Goal: Check status

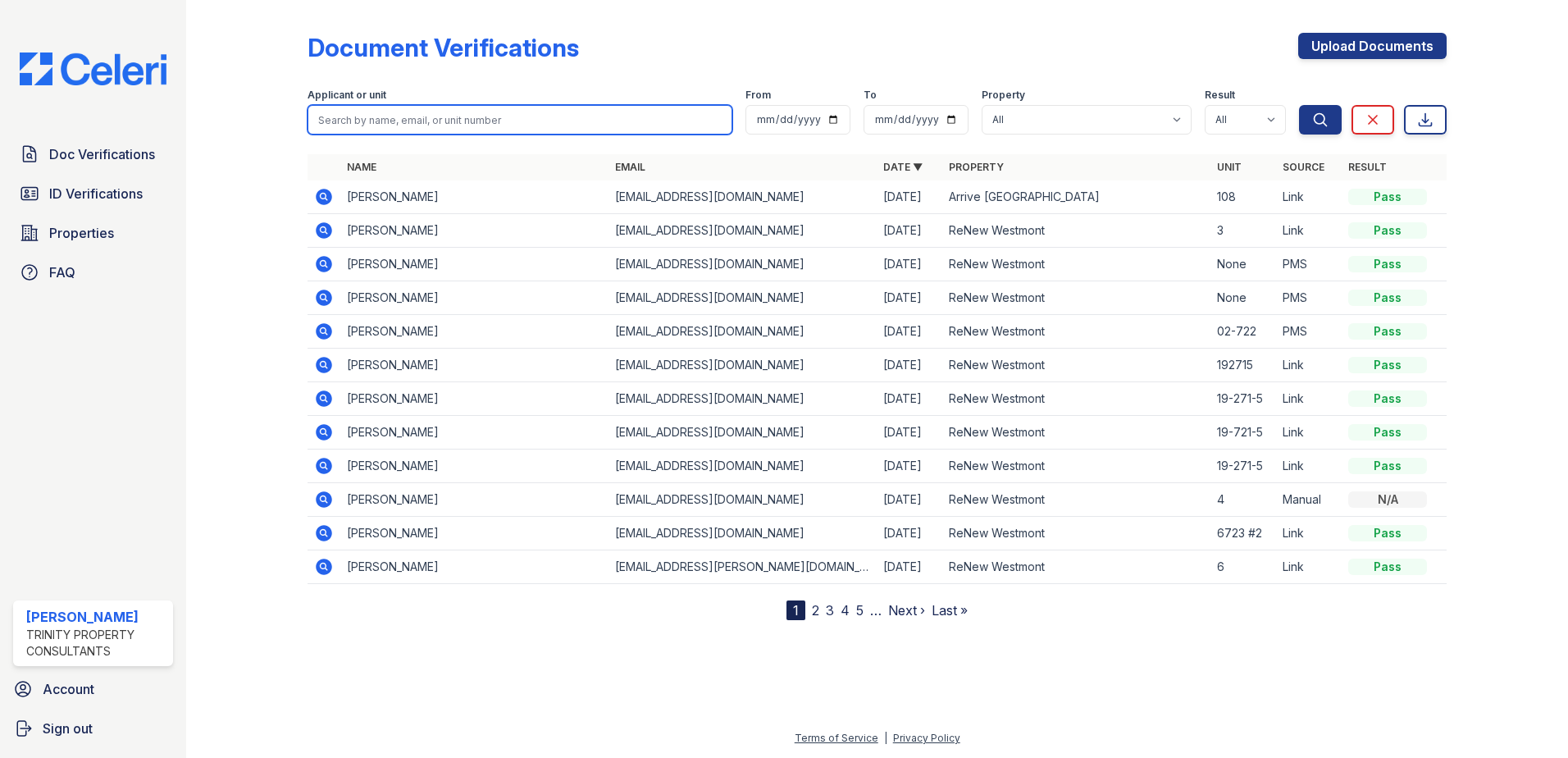
drag, startPoint x: 0, startPoint y: 0, endPoint x: 451, endPoint y: 118, distance: 466.2
click at [451, 118] on input "search" at bounding box center [519, 120] width 425 height 30
type input "[PERSON_NAME]"
click at [1299, 105] on button "Search" at bounding box center [1320, 120] width 43 height 30
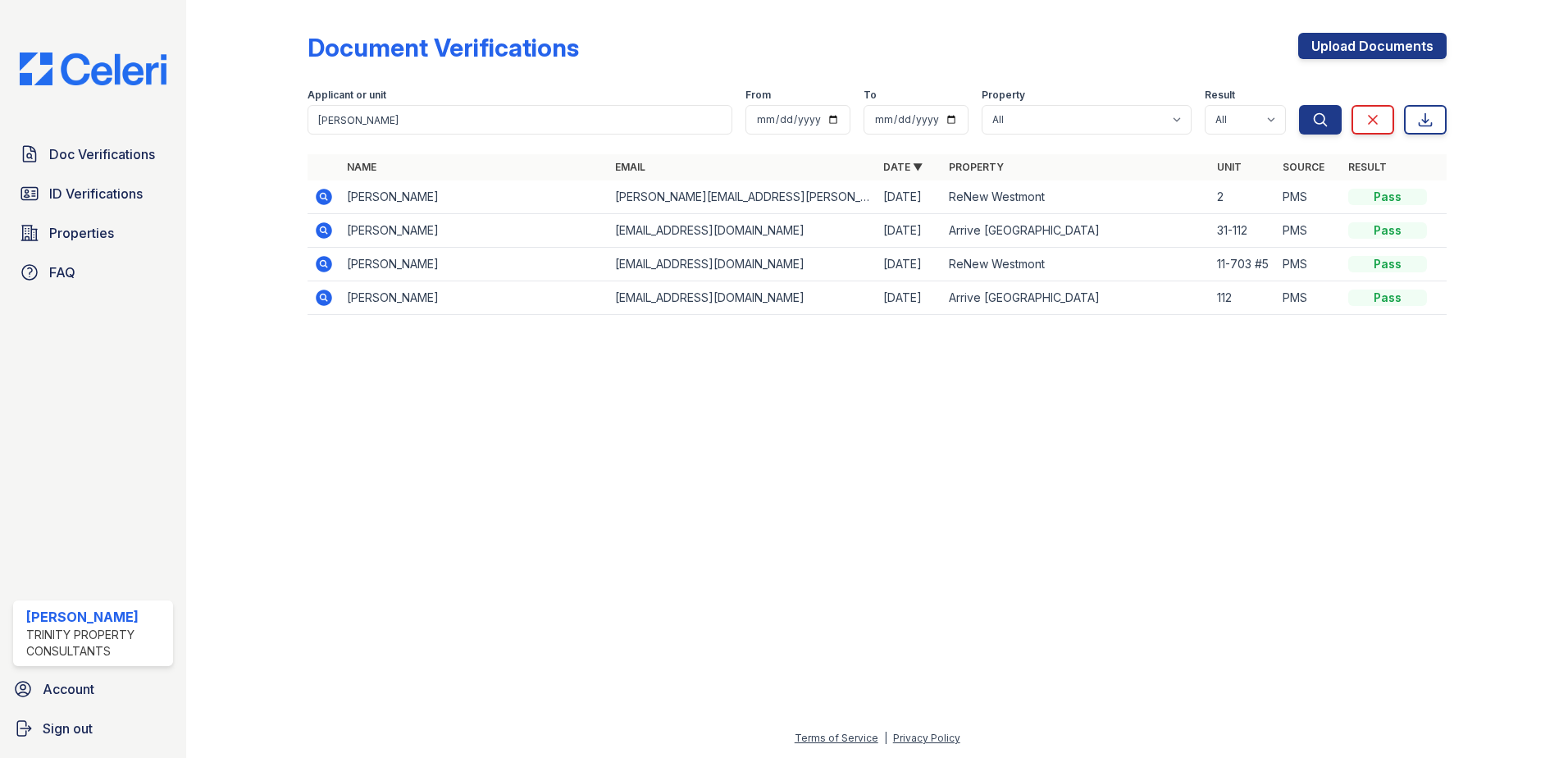
click at [323, 193] on icon at bounding box center [324, 197] width 20 height 20
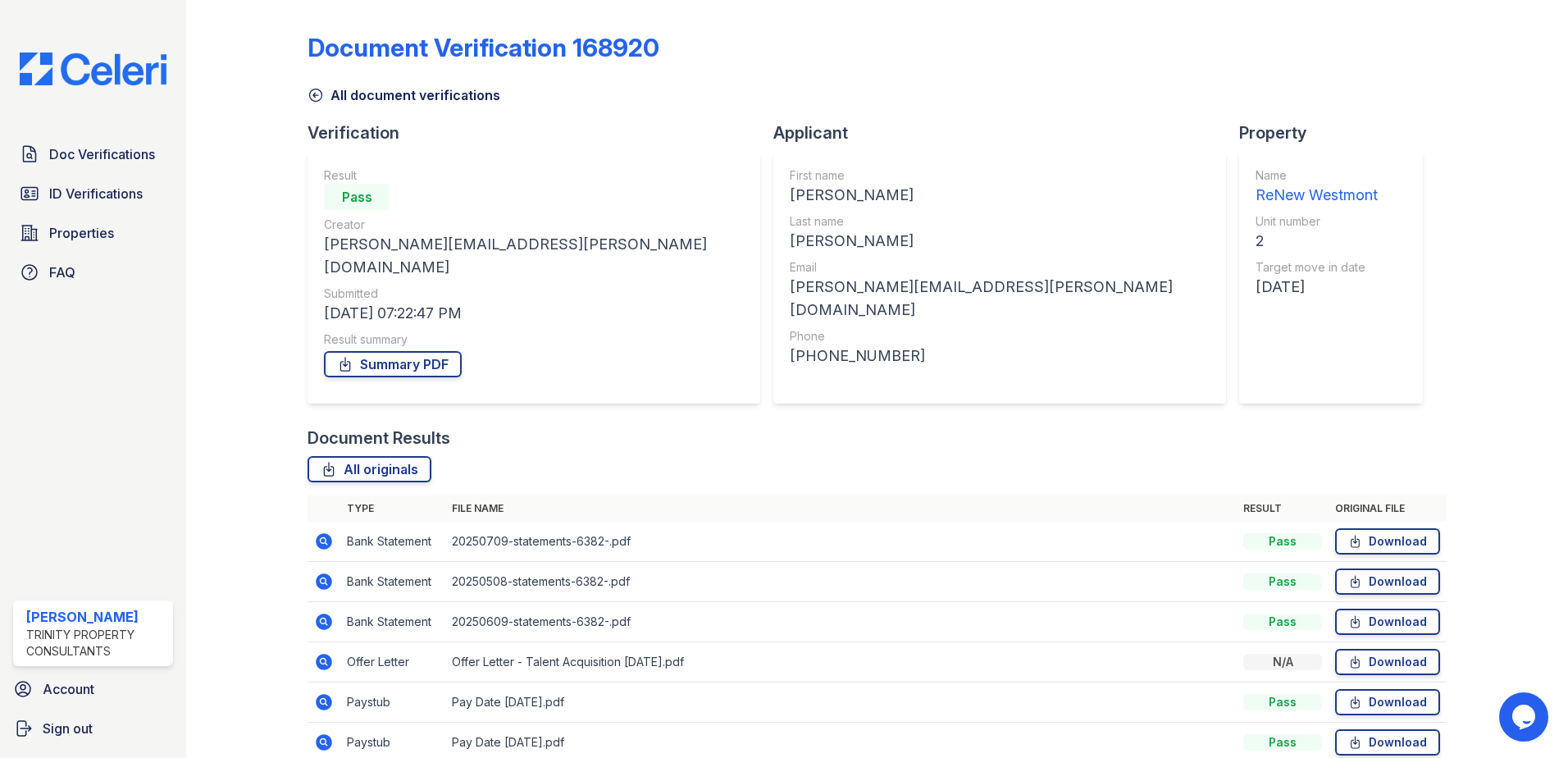
scroll to position [134, 0]
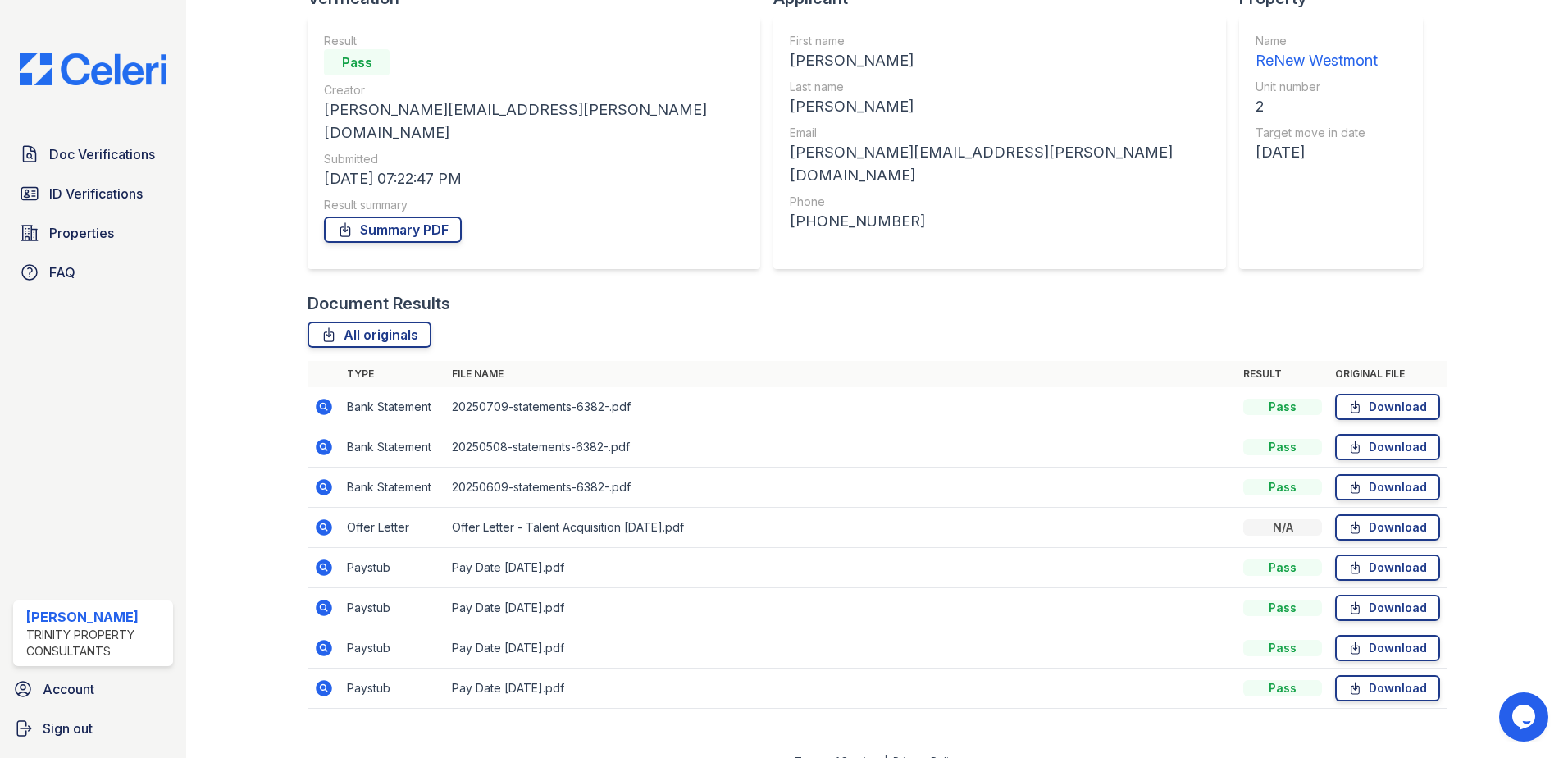
click at [322, 524] on icon at bounding box center [323, 526] width 5 height 5
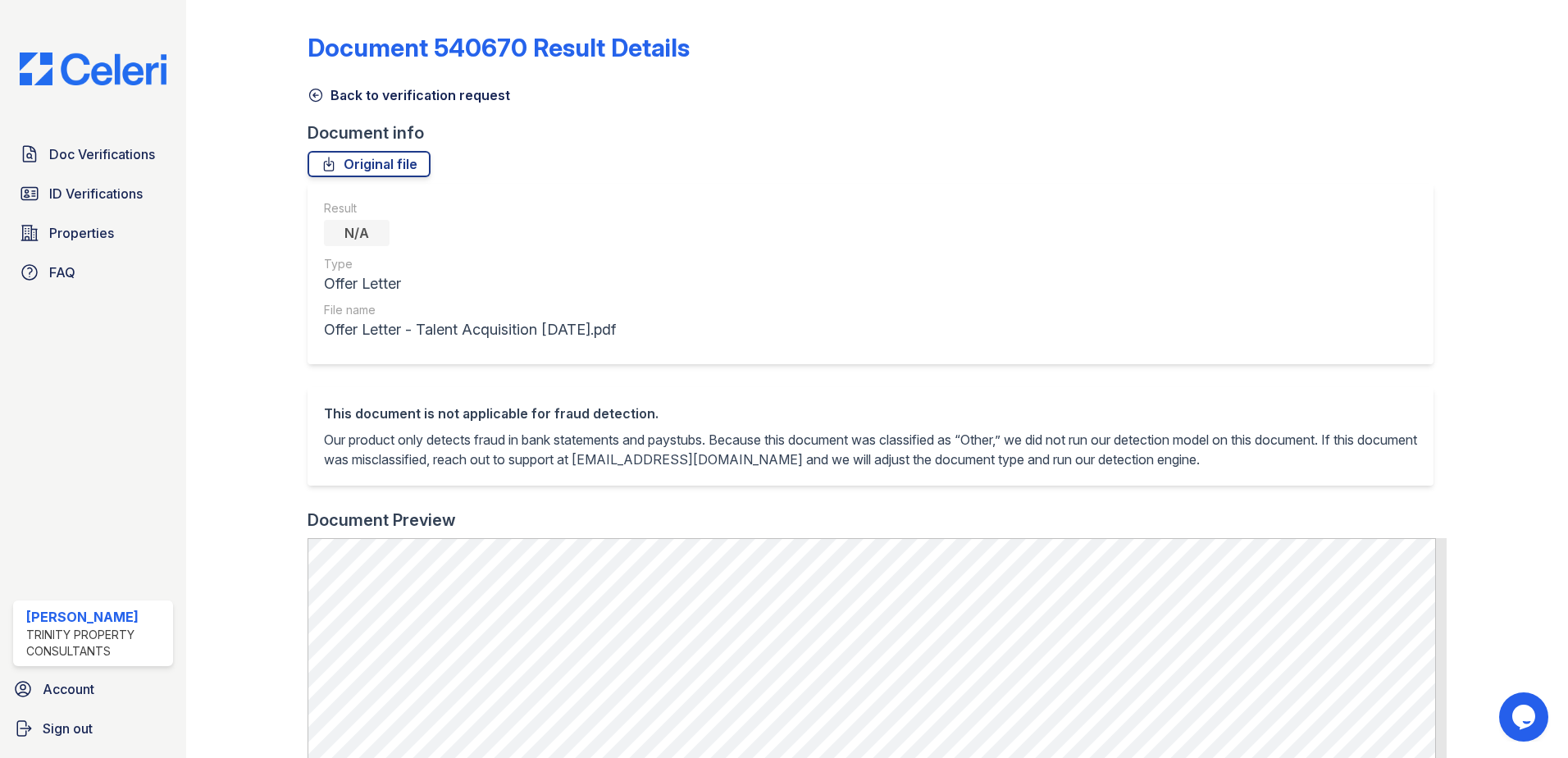
click at [434, 90] on link "Back to verification request" at bounding box center [408, 95] width 202 height 20
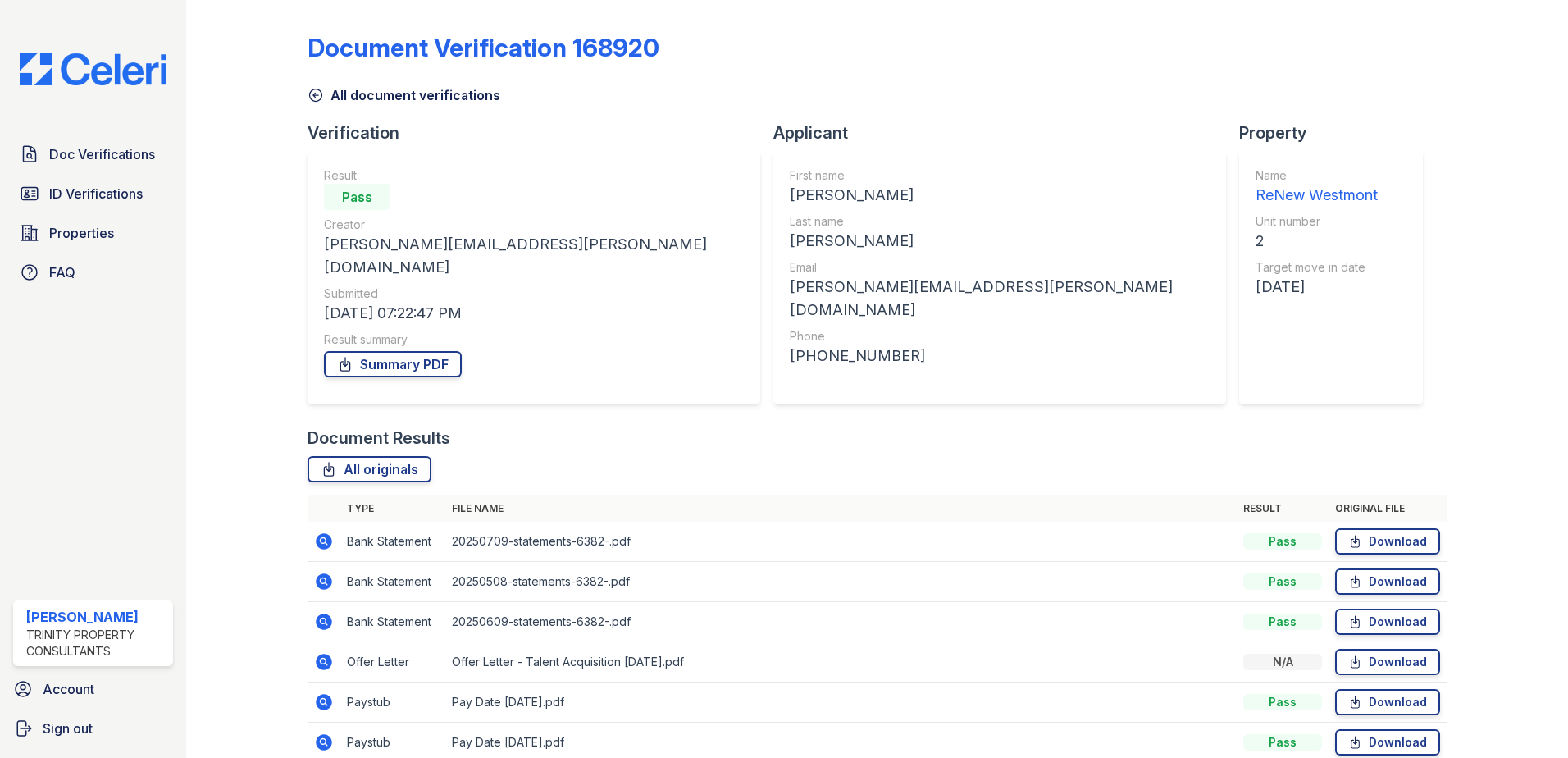
click at [315, 531] on icon at bounding box center [324, 541] width 20 height 20
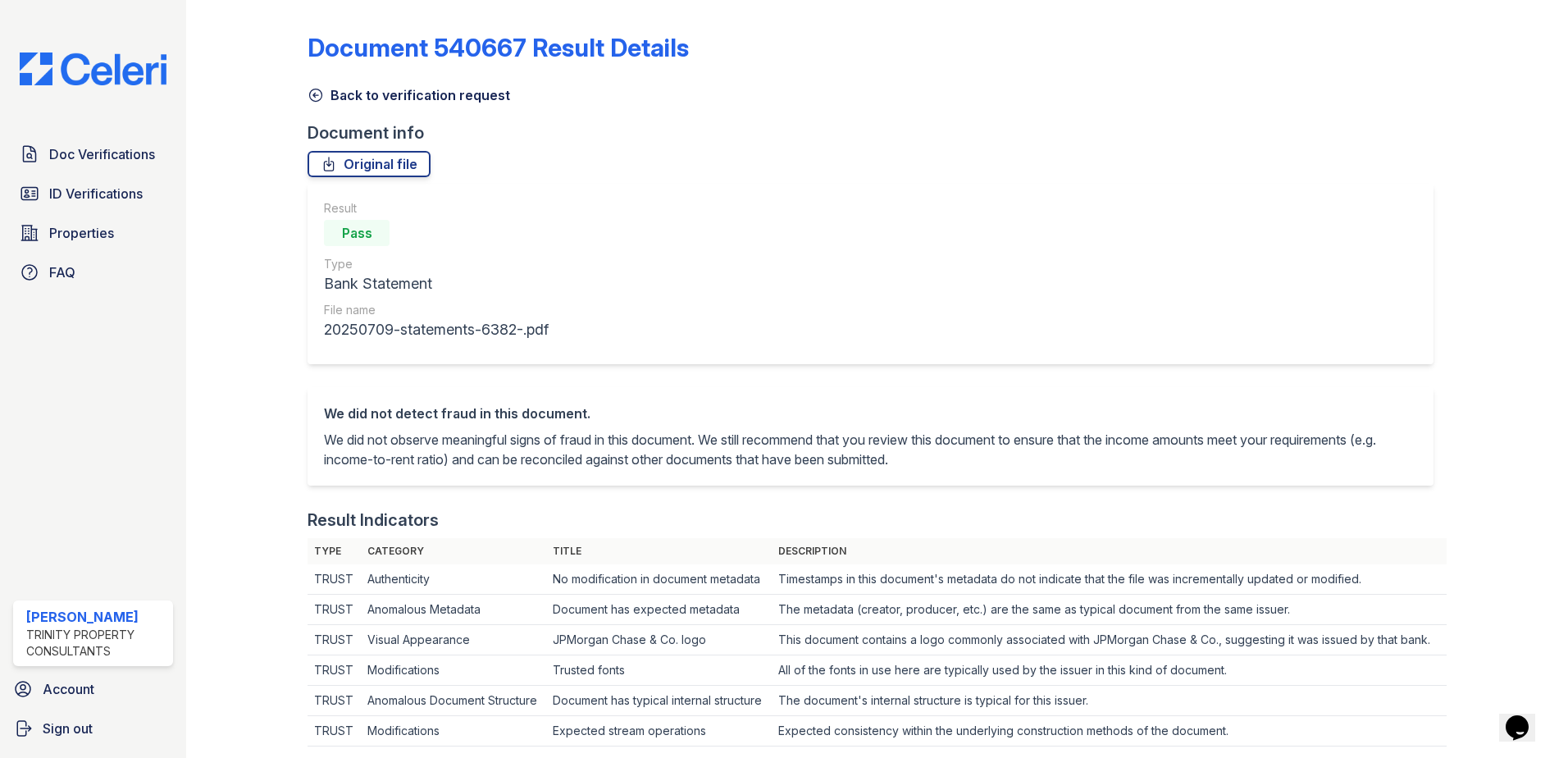
click at [364, 97] on link "Back to verification request" at bounding box center [408, 95] width 202 height 20
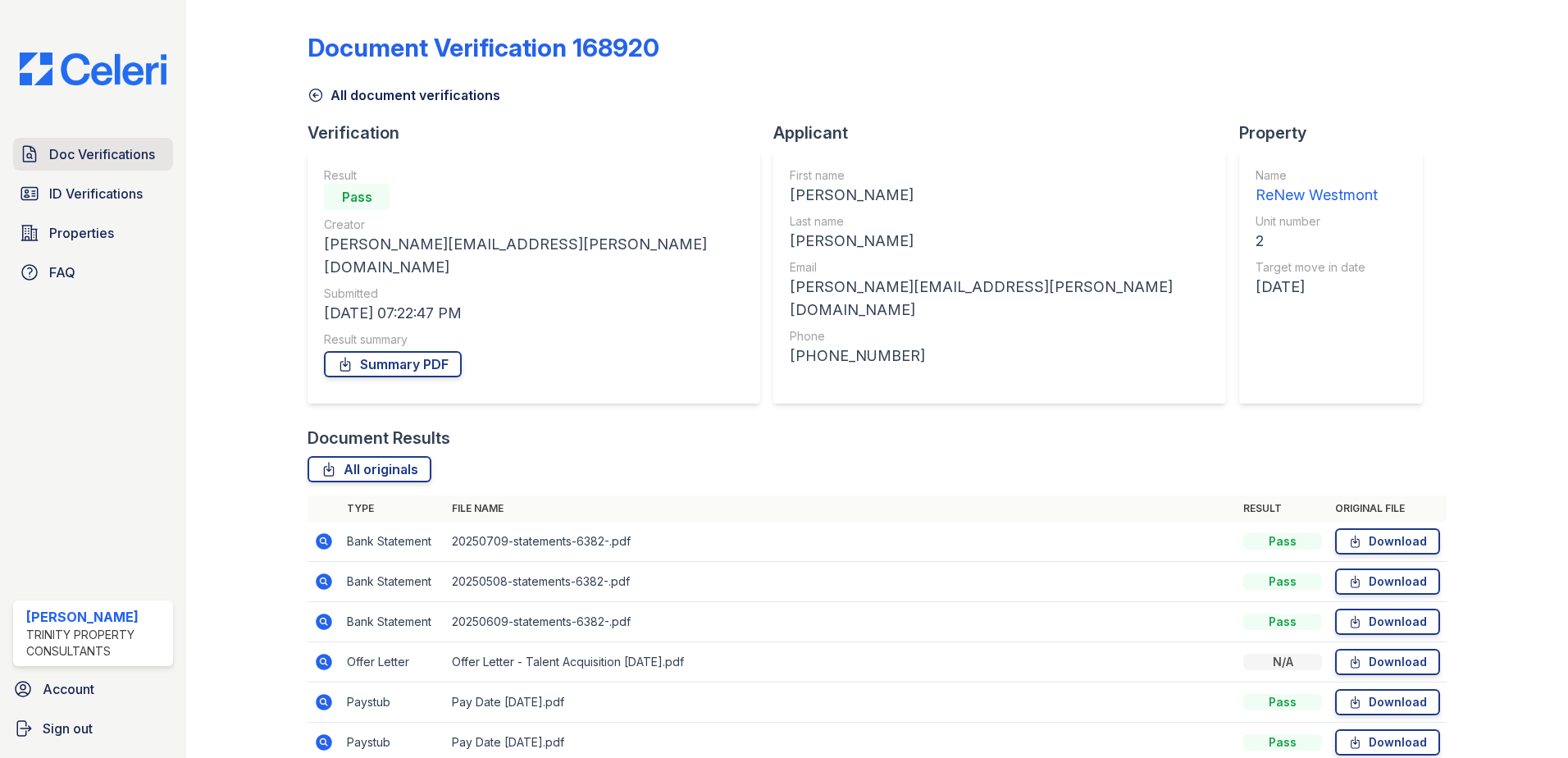
click at [135, 150] on span "Doc Verifications" at bounding box center [102, 154] width 106 height 20
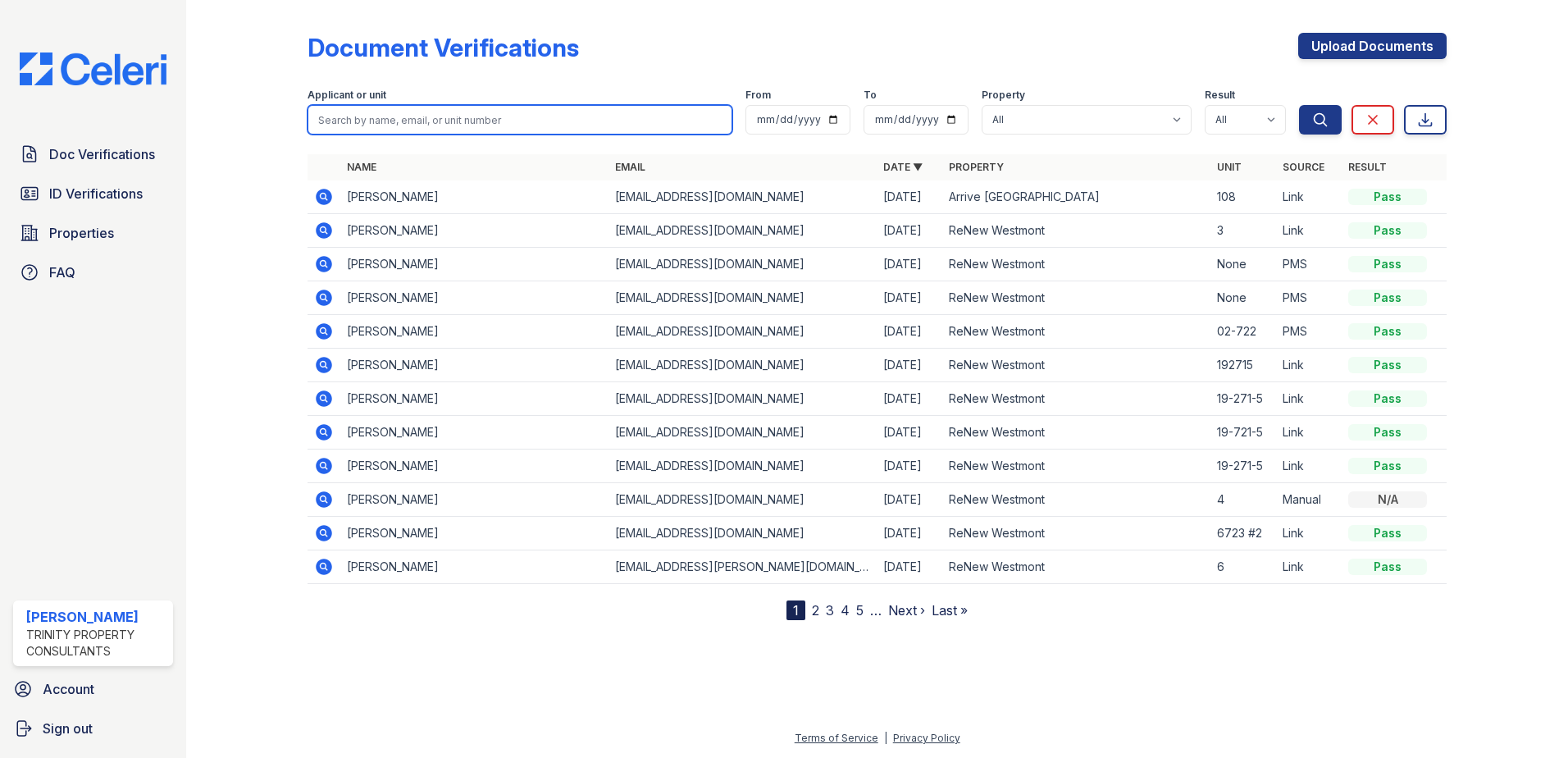
click at [466, 124] on input "search" at bounding box center [519, 120] width 425 height 30
type input "[PERSON_NAME]"
click at [1299, 105] on button "Search" at bounding box center [1320, 120] width 43 height 30
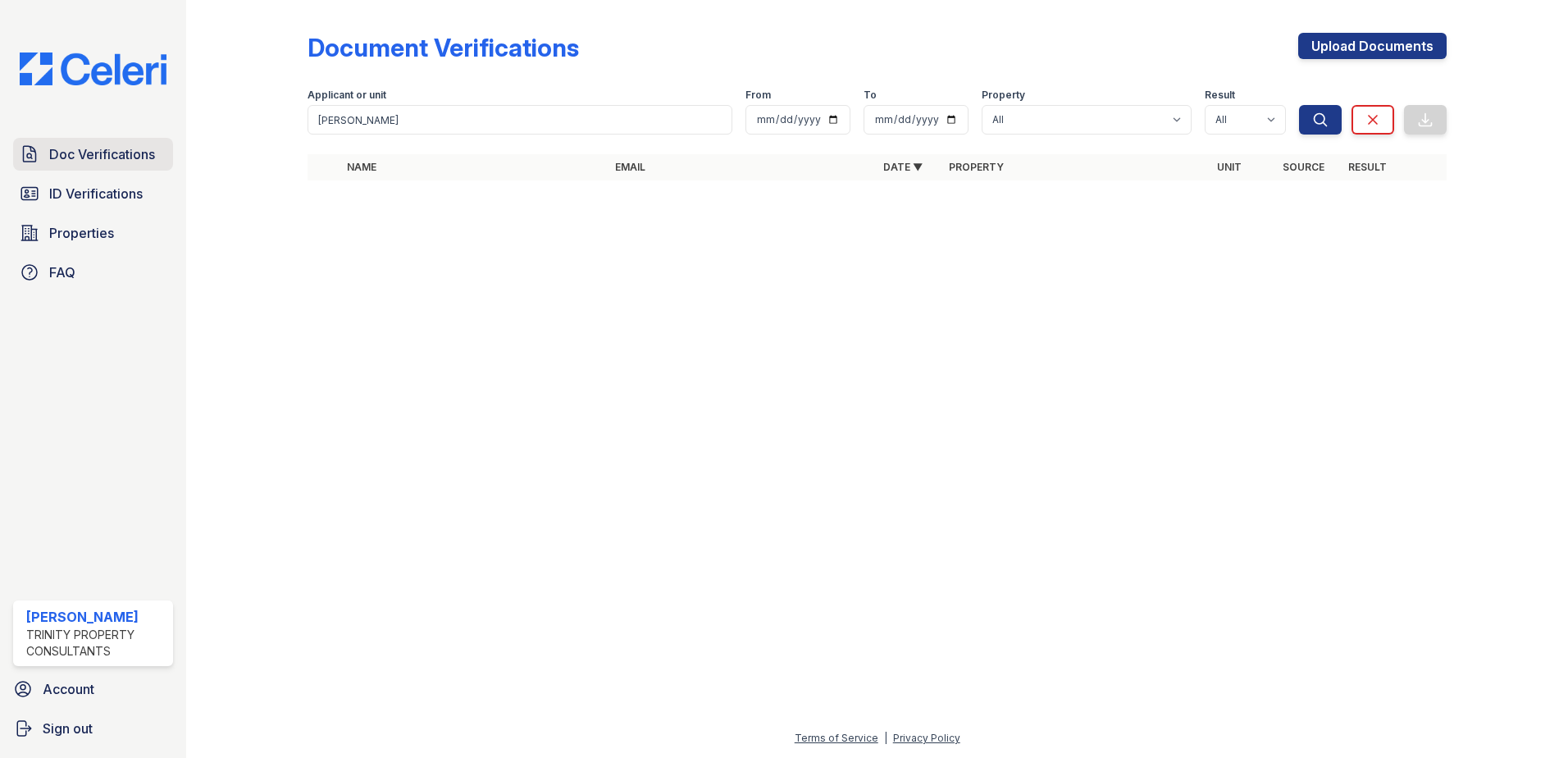
click at [88, 159] on span "Doc Verifications" at bounding box center [102, 154] width 106 height 20
